Goal: Transaction & Acquisition: Purchase product/service

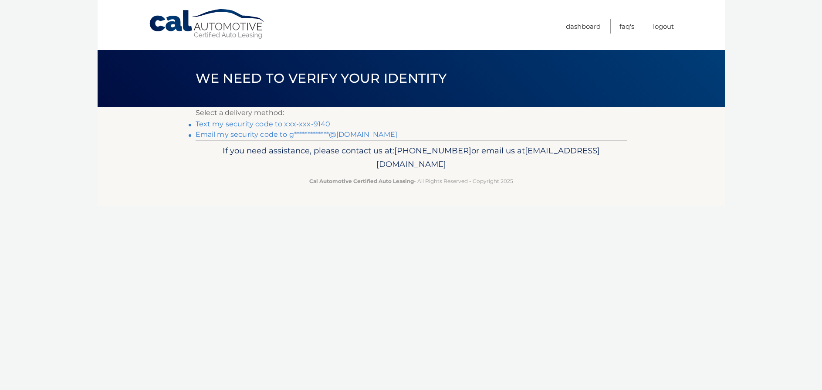
click at [323, 124] on link "Text my security code to xxx-xxx-9140" at bounding box center [263, 124] width 135 height 8
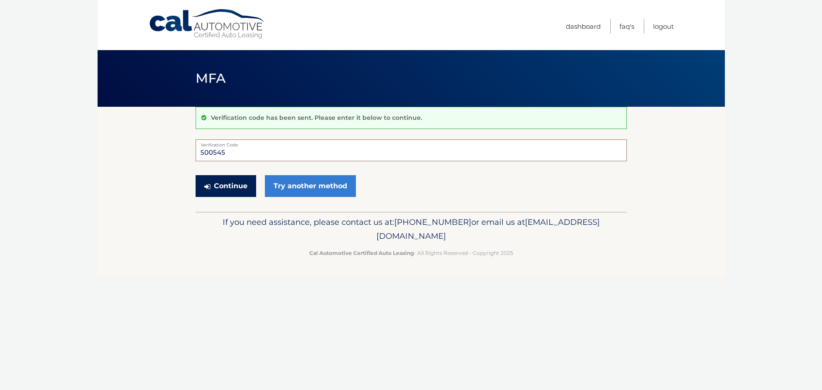
type input "500545"
click at [240, 186] on button "Continue" at bounding box center [226, 186] width 61 height 22
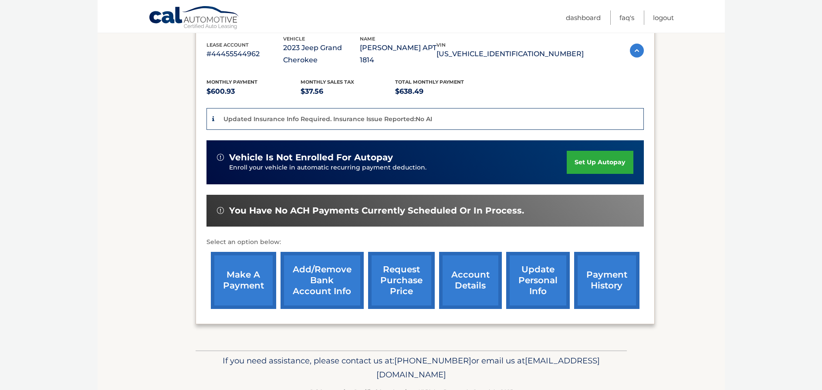
scroll to position [161, 0]
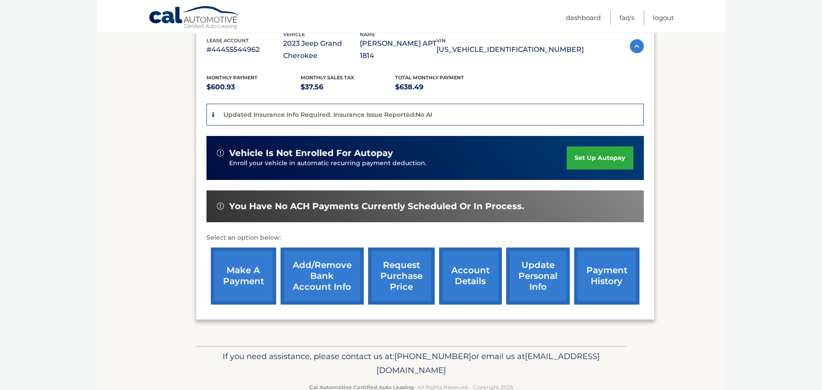
click at [236, 275] on link "make a payment" at bounding box center [243, 275] width 65 height 57
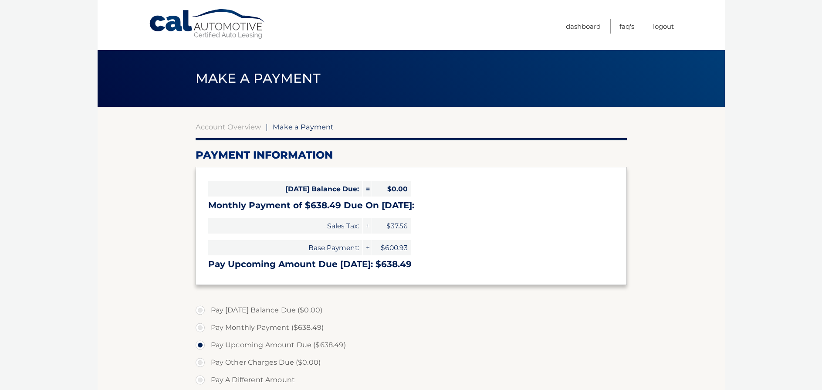
select select "ZjYyY2JhNjEtOWM3Mi00NjgzLWEyMDAtMWU0YWIzYTljMGMx"
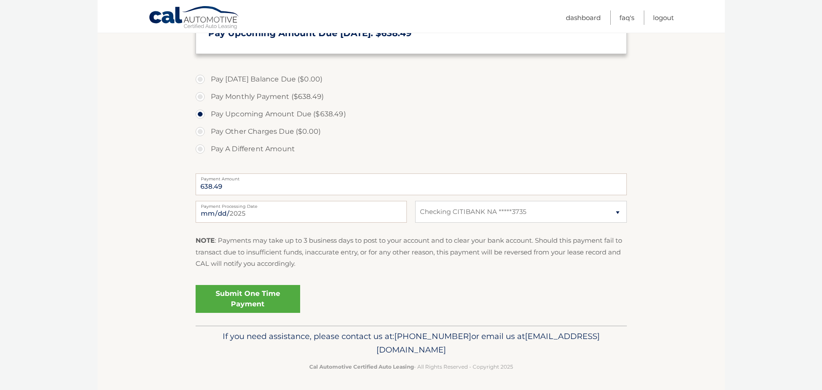
scroll to position [230, 0]
click at [225, 296] on link "Submit One Time Payment" at bounding box center [248, 299] width 105 height 28
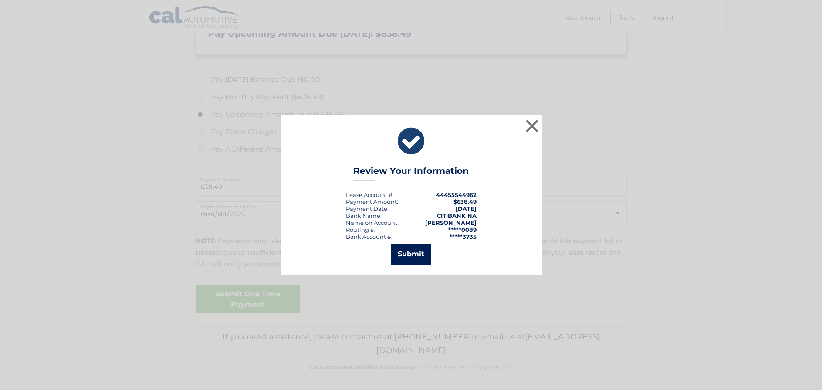
click at [424, 254] on button "Submit" at bounding box center [411, 253] width 41 height 21
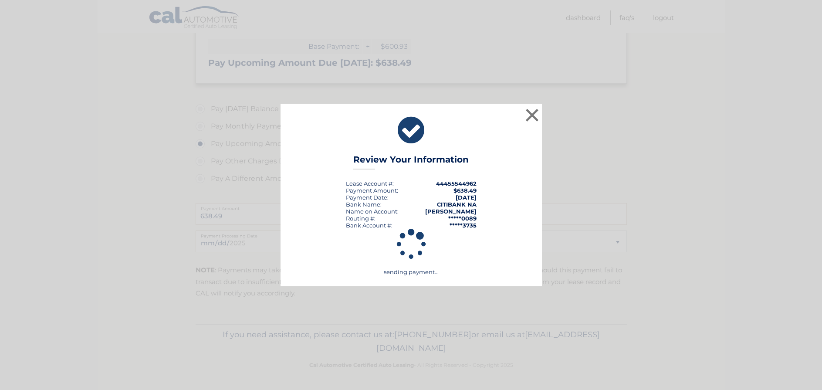
scroll to position [199, 0]
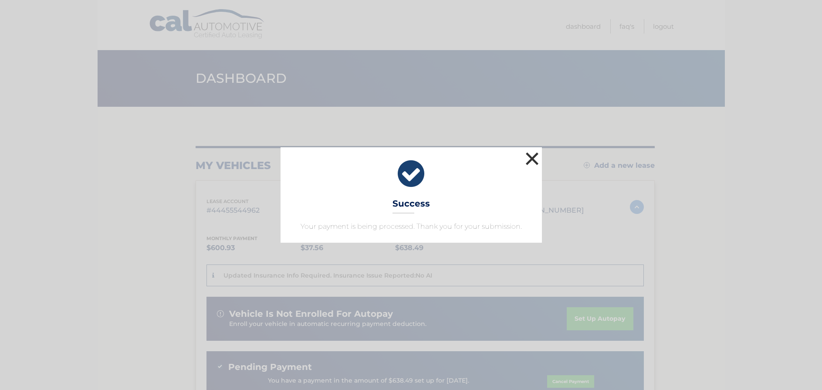
click at [533, 155] on button "×" at bounding box center [531, 158] width 17 height 17
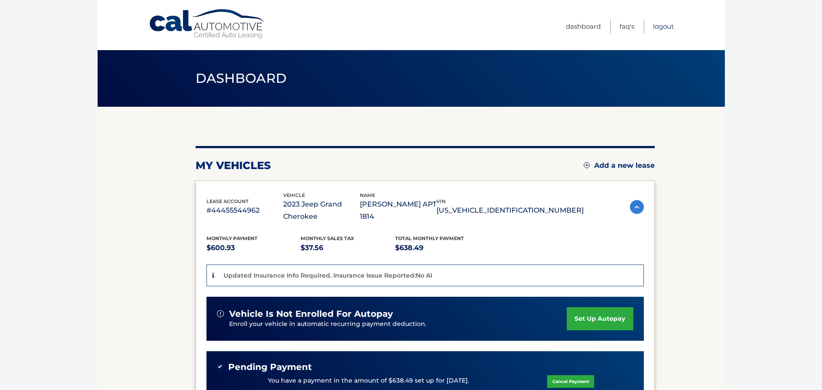
click at [664, 25] on link "Logout" at bounding box center [663, 26] width 21 height 14
